Goal: Transaction & Acquisition: Purchase product/service

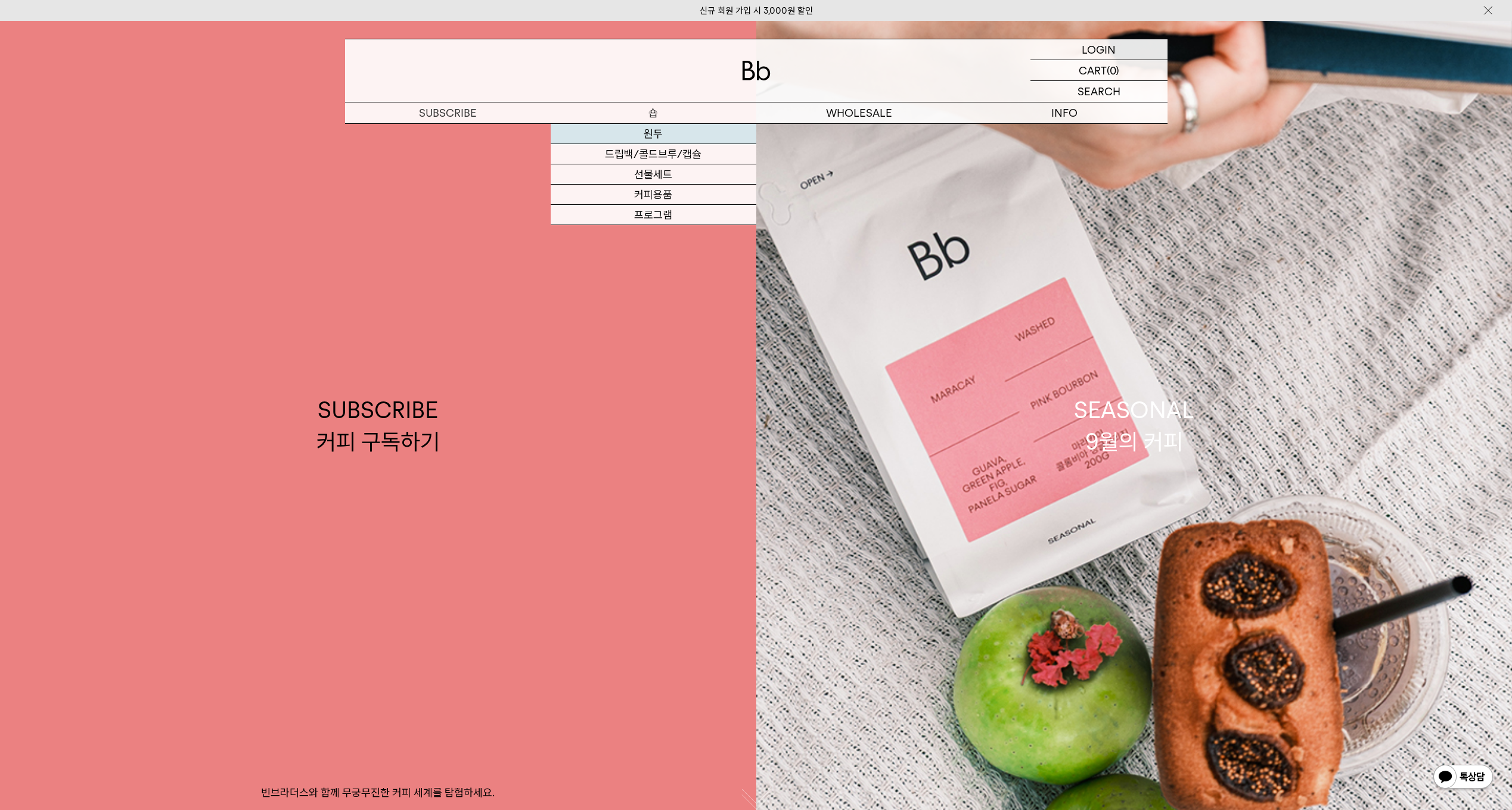
click at [655, 134] on link "원두" at bounding box center [654, 134] width 206 height 20
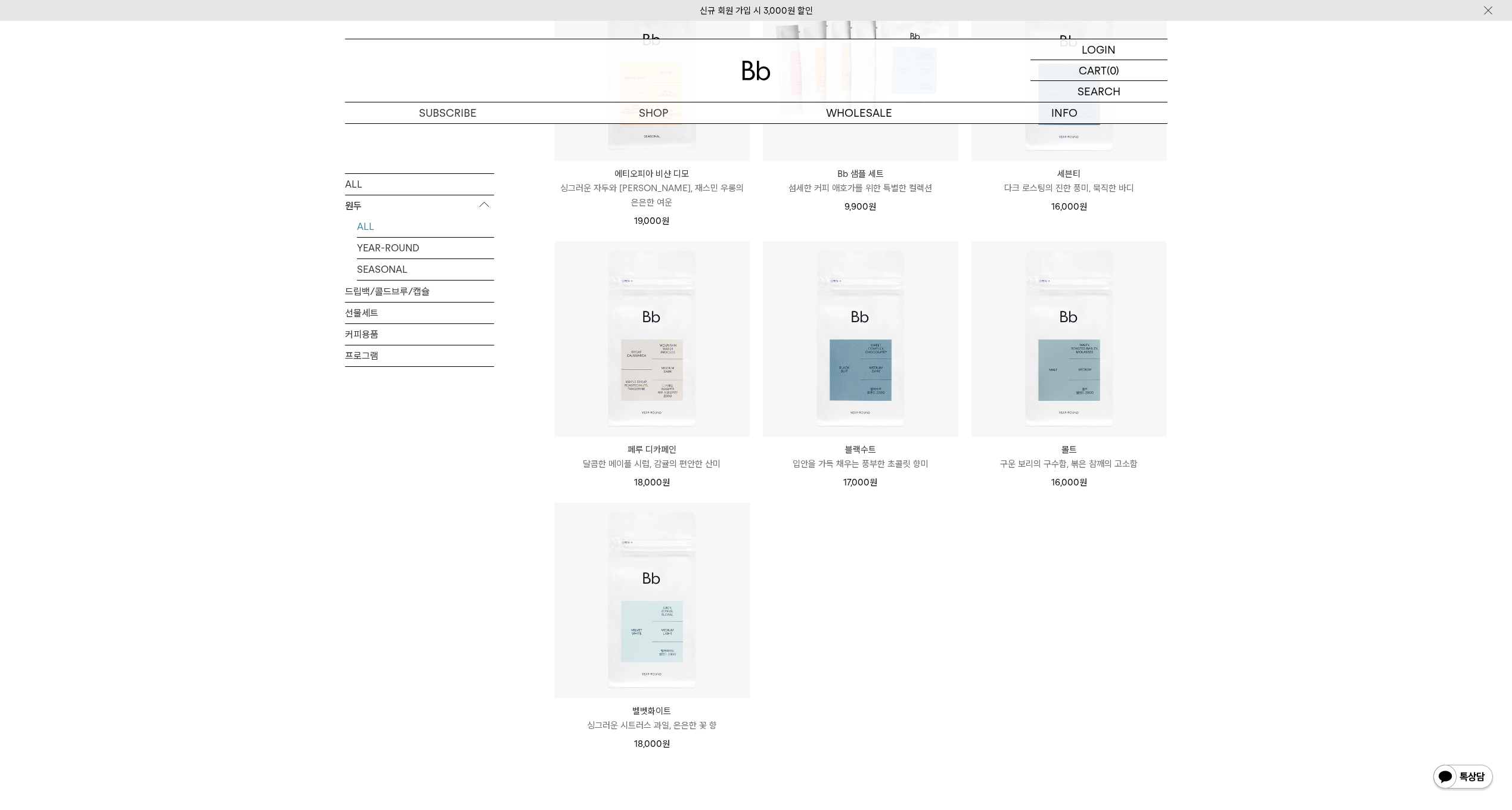
scroll to position [834, 0]
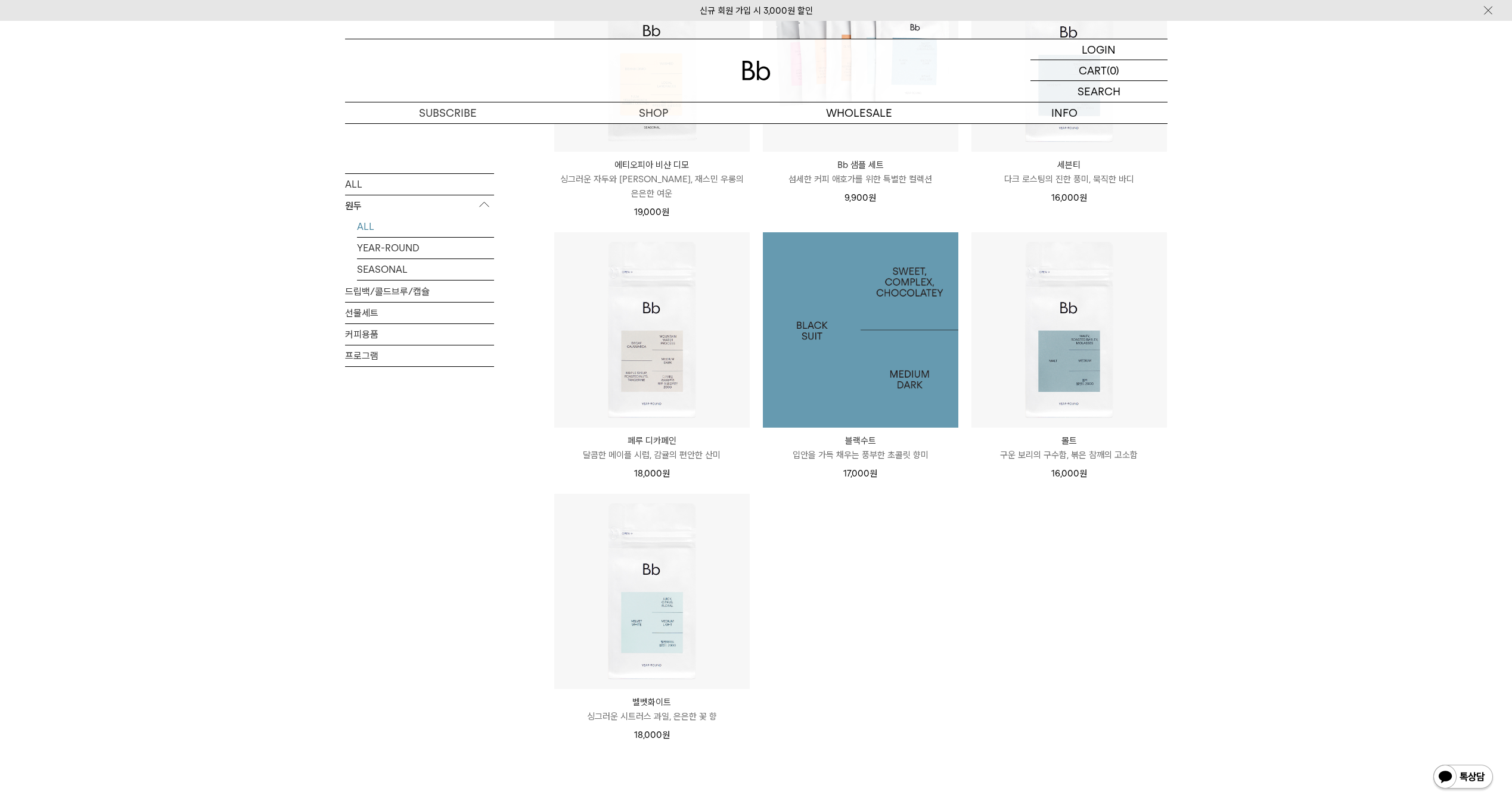
click at [846, 336] on img at bounding box center [860, 330] width 196 height 196
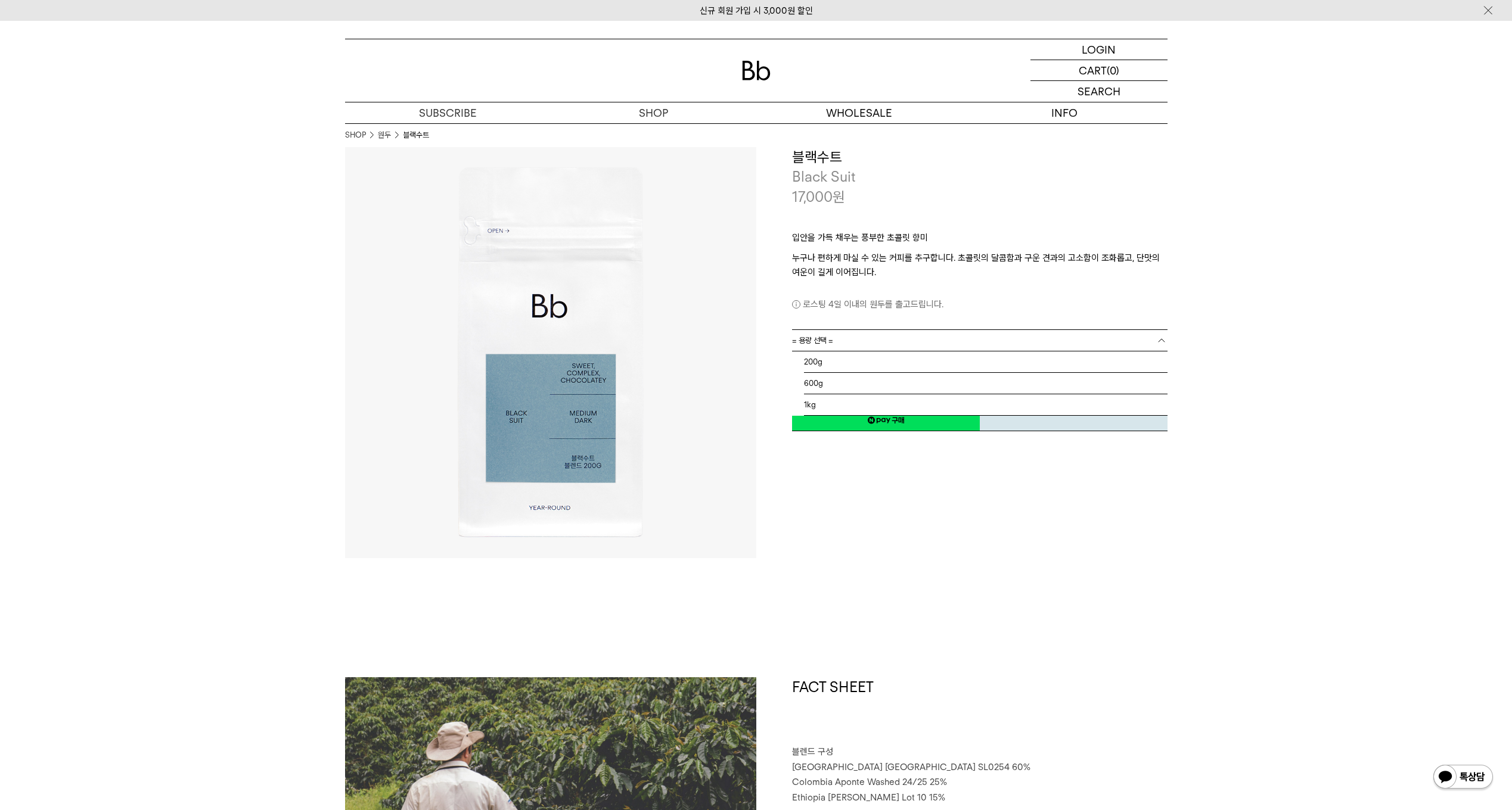
click at [848, 337] on link "= 용량 선택 =" at bounding box center [979, 340] width 375 height 21
click at [822, 400] on li "1kg" at bounding box center [985, 405] width 363 height 22
click at [831, 360] on span "= 분쇄도 선택 =" at bounding box center [816, 361] width 48 height 21
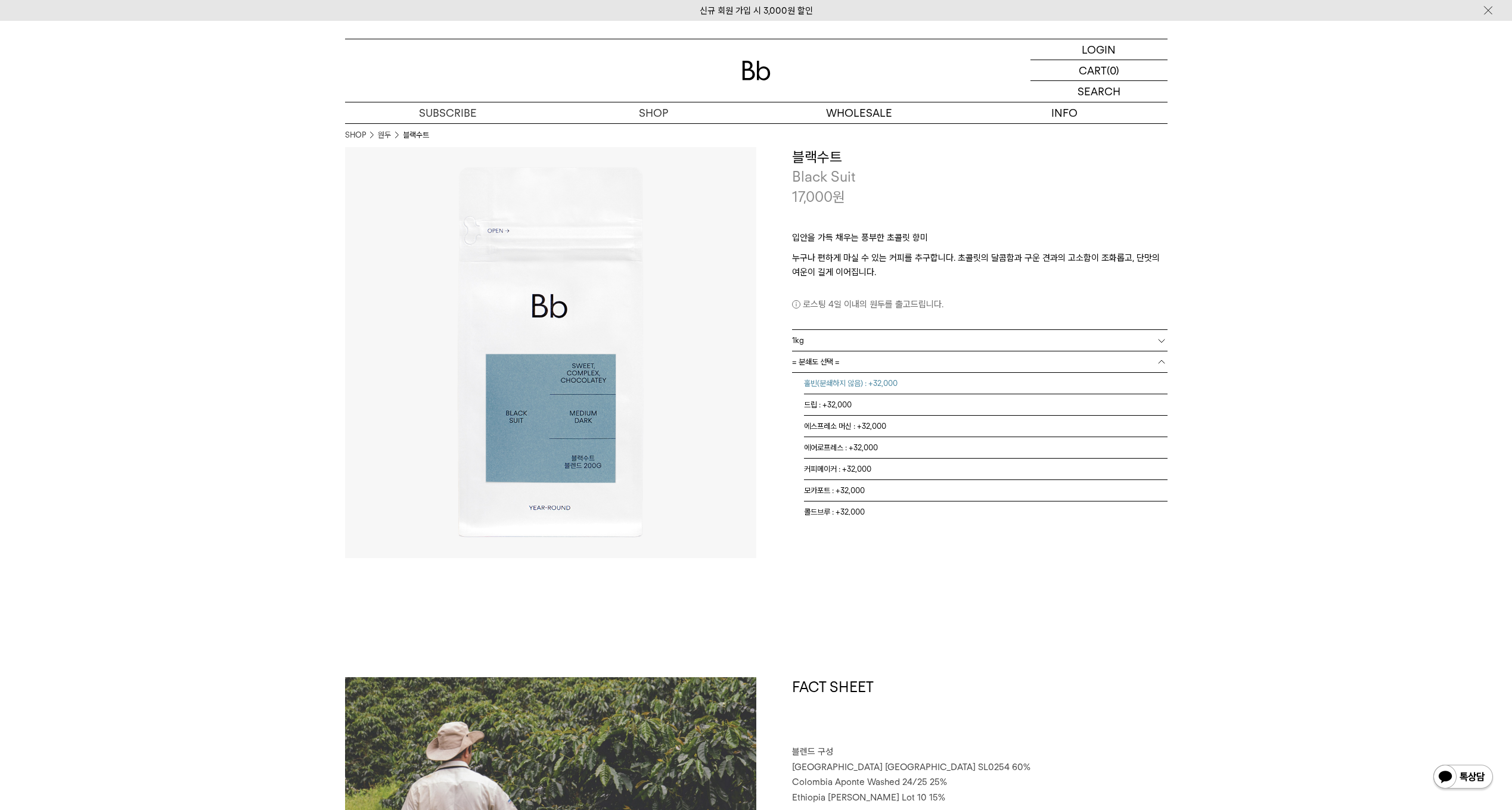
click at [848, 384] on li "홀빈(분쇄하지 않음) : +32,000" at bounding box center [985, 383] width 363 height 22
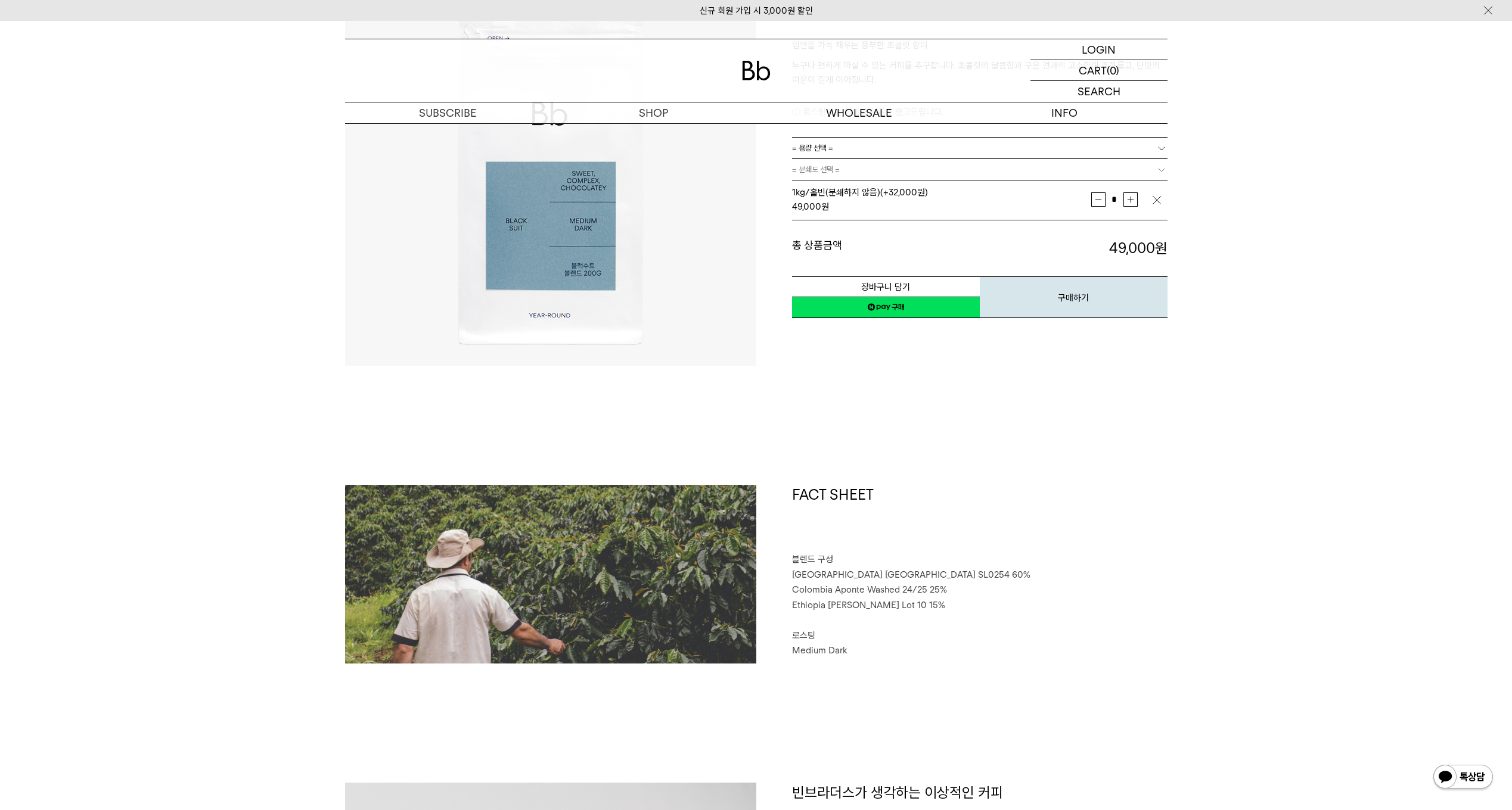
scroll to position [477, 0]
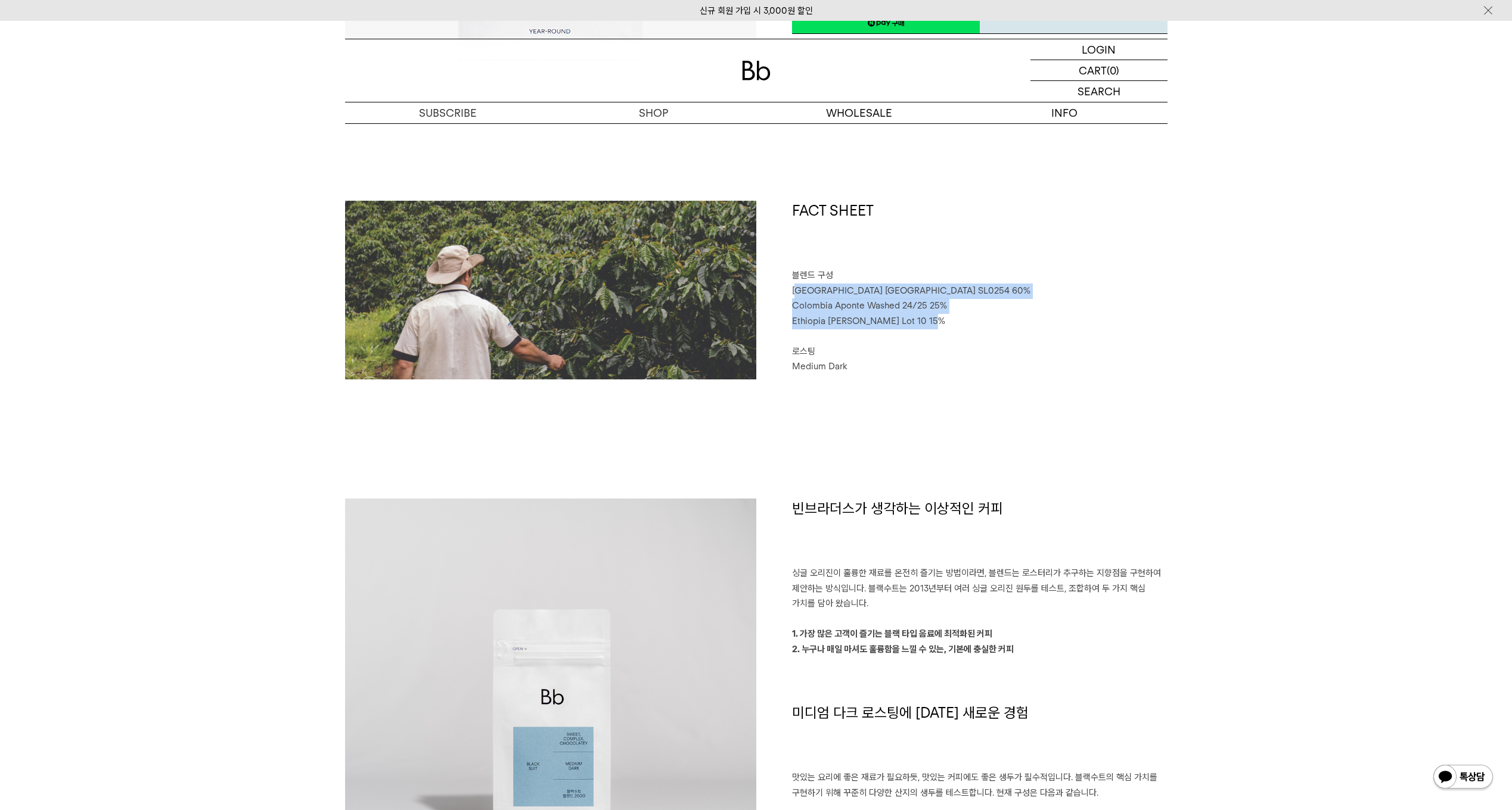
drag, startPoint x: 795, startPoint y: 294, endPoint x: 946, endPoint y: 322, distance: 153.6
click at [946, 322] on div "FACT SHEET 블렌드 구성 Brazil Sao Paulo SL0254 60% Colombia Aponte Washed 24/25 25% …" at bounding box center [962, 290] width 411 height 179
drag, startPoint x: 946, startPoint y: 322, endPoint x: 963, endPoint y: 392, distance: 72.0
click at [963, 392] on div "FACT SHEET 블렌드 구성 Brazil Sao Paulo SL0254 60% Colombia Aponte Washed 24/25 25% …" at bounding box center [757, 350] width 822 height 298
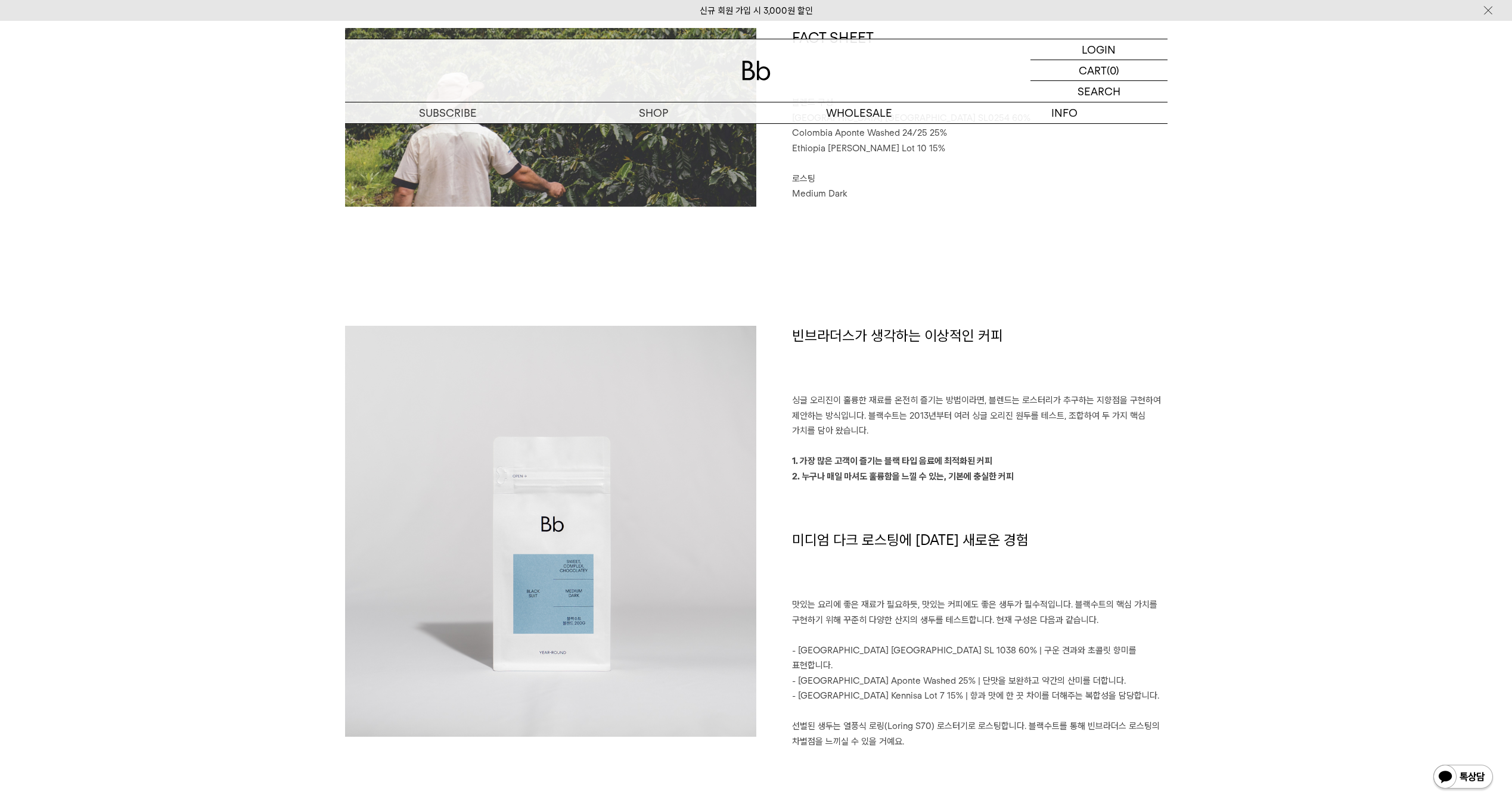
scroll to position [655, 0]
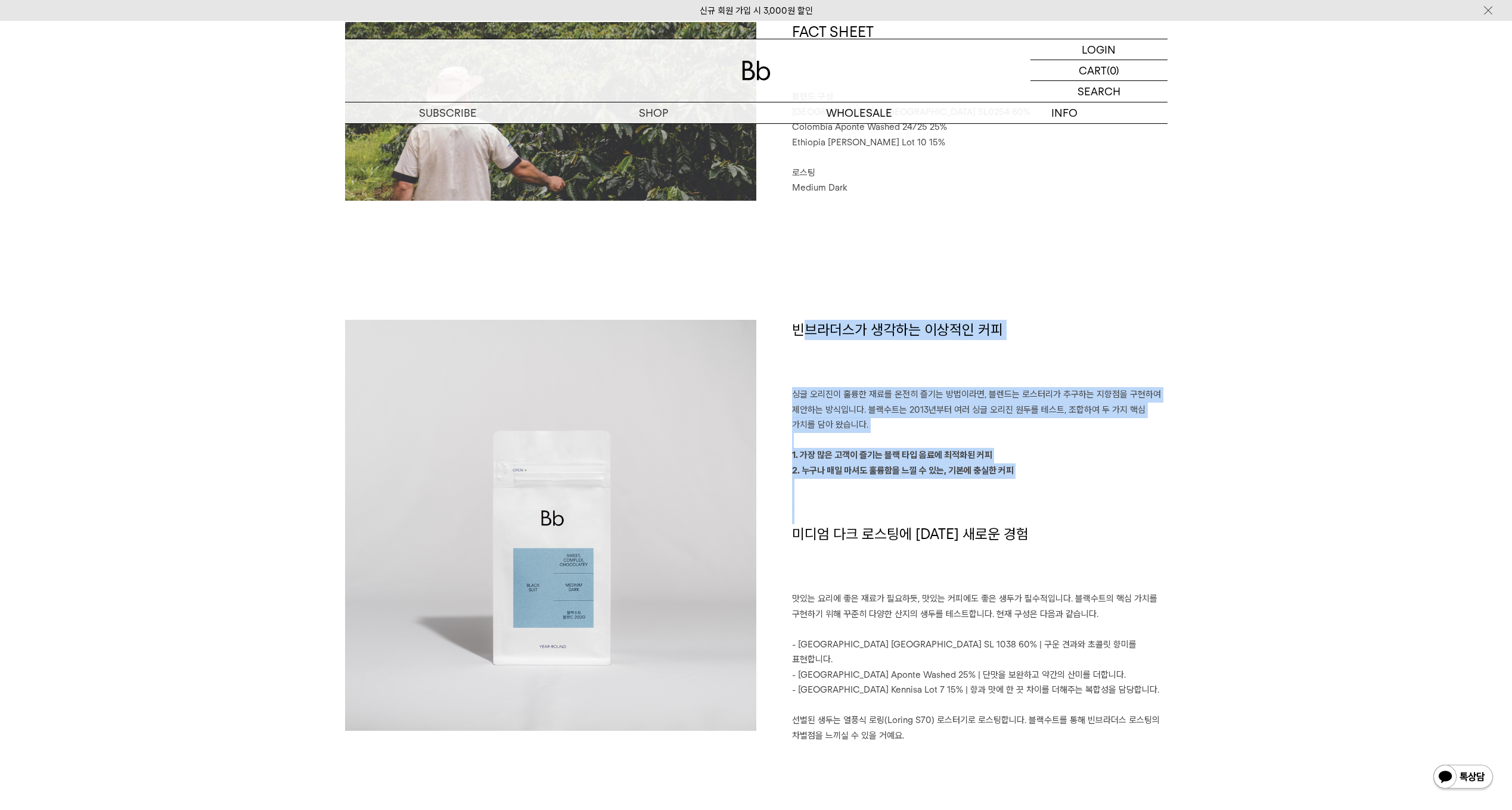
drag, startPoint x: 798, startPoint y: 327, endPoint x: 1157, endPoint y: 519, distance: 407.1
click at [1157, 519] on div "빈브라더스가 생각하는 이상적인 커피 싱글 오리진이 훌륭한 재료를 온전히 즐기는 방법이라면, 블렌드는 로스터리가 추구하는 지향점을 구현하여 제안…" at bounding box center [962, 540] width 411 height 439
drag, startPoint x: 1157, startPoint y: 519, endPoint x: 1106, endPoint y: 508, distance: 52.2
click at [1106, 508] on p at bounding box center [979, 516] width 375 height 16
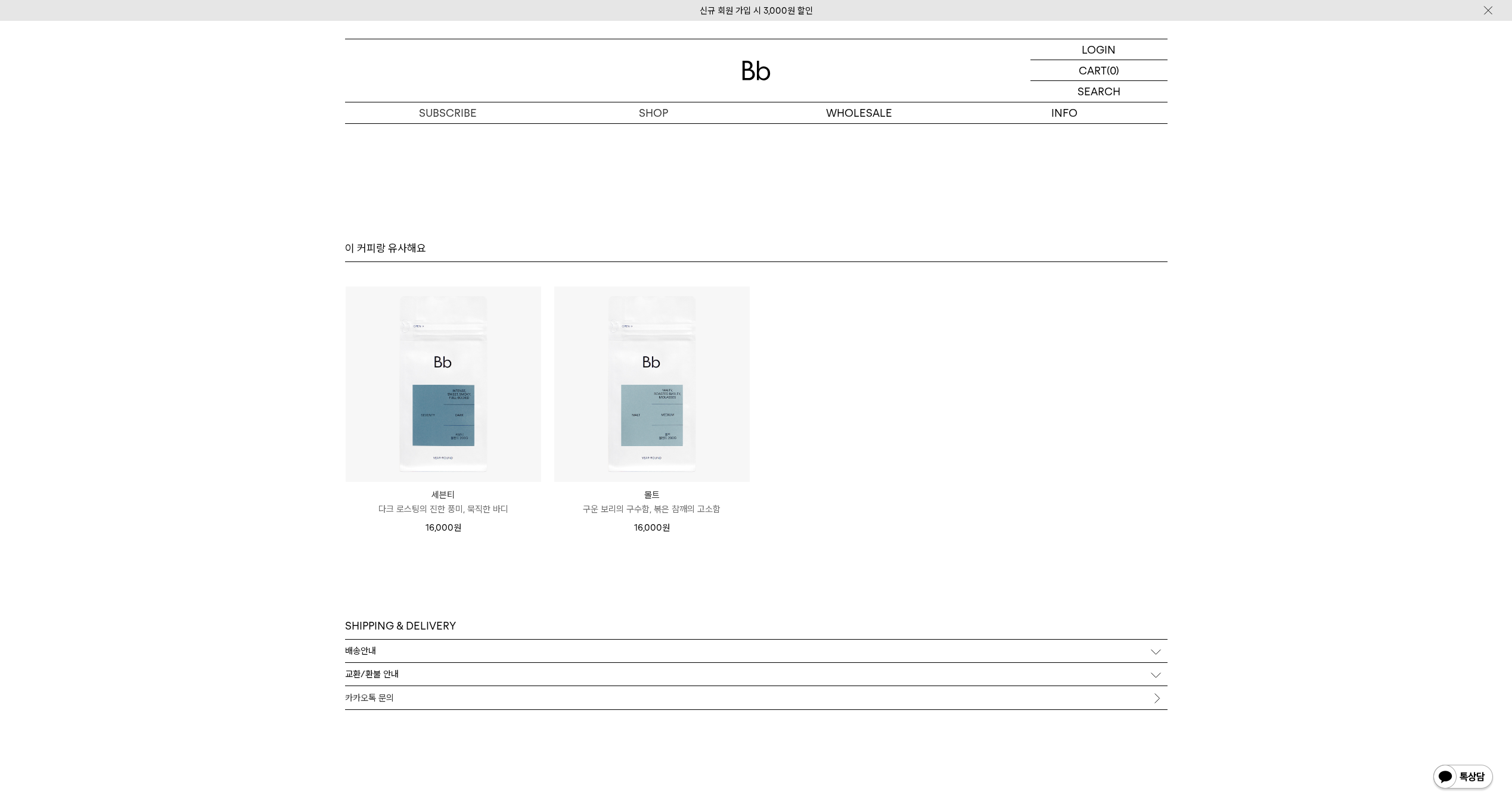
scroll to position [2969, 0]
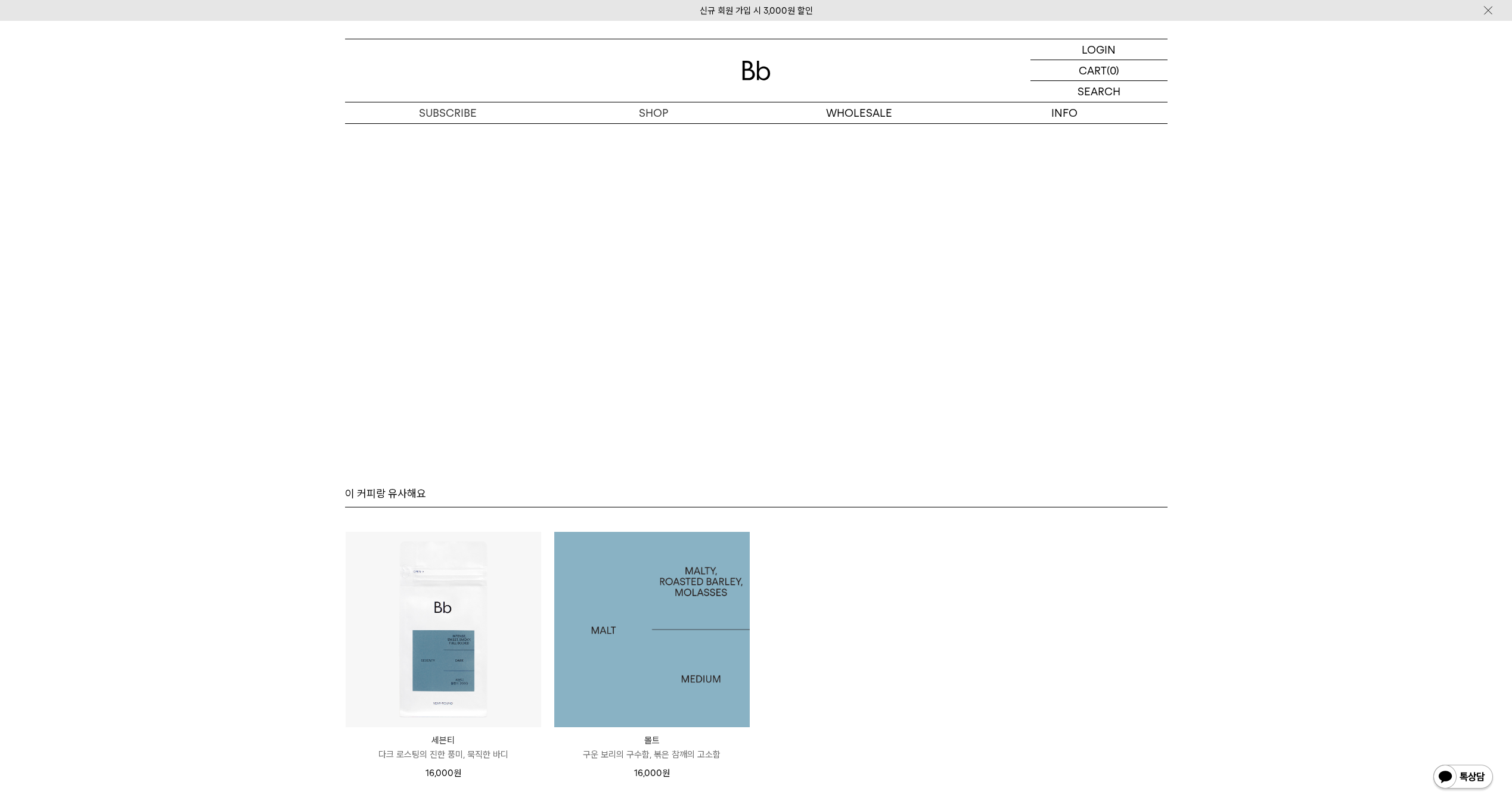
click at [639, 620] on img at bounding box center [652, 629] width 196 height 196
